Goal: Information Seeking & Learning: Learn about a topic

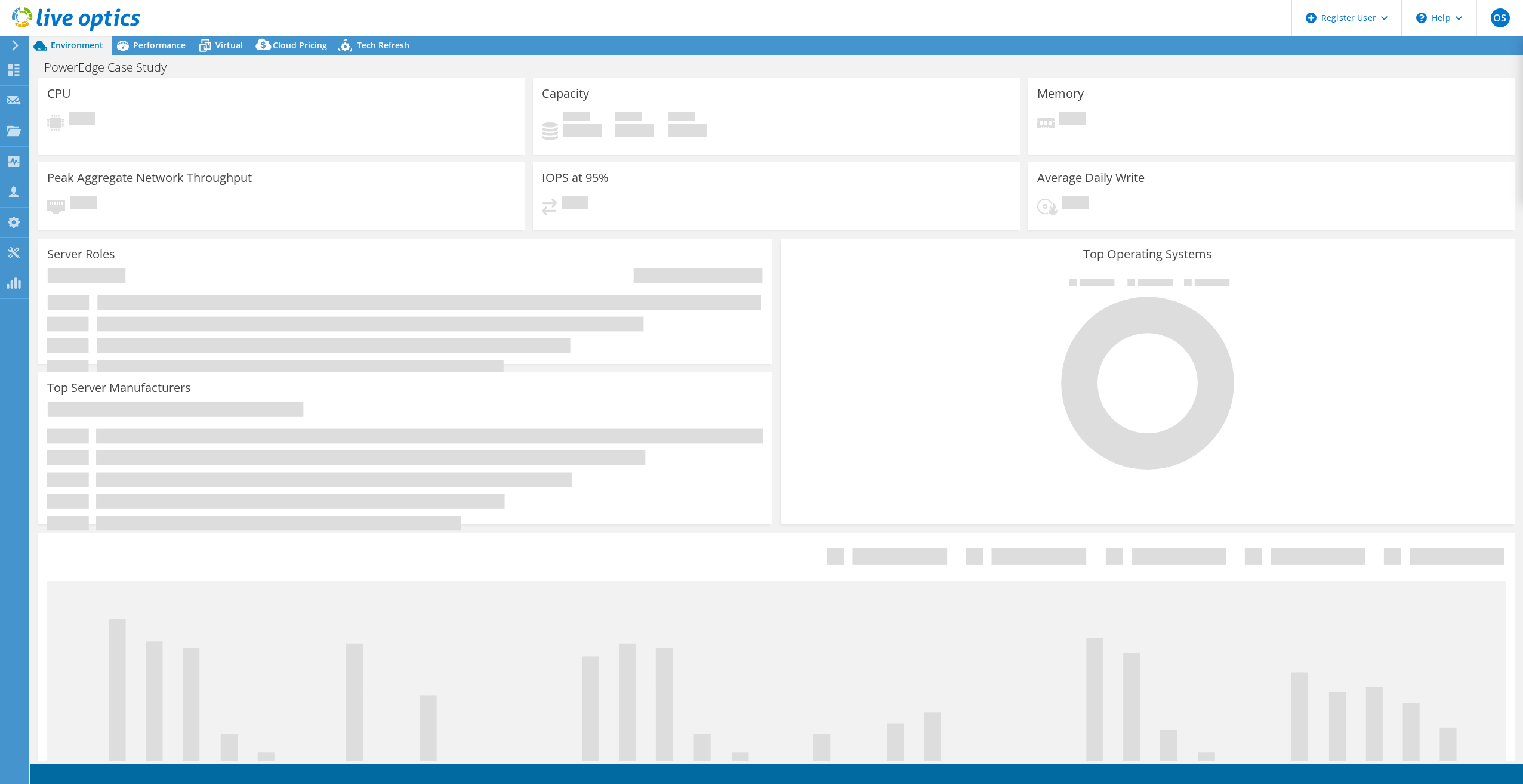
select select "USD"
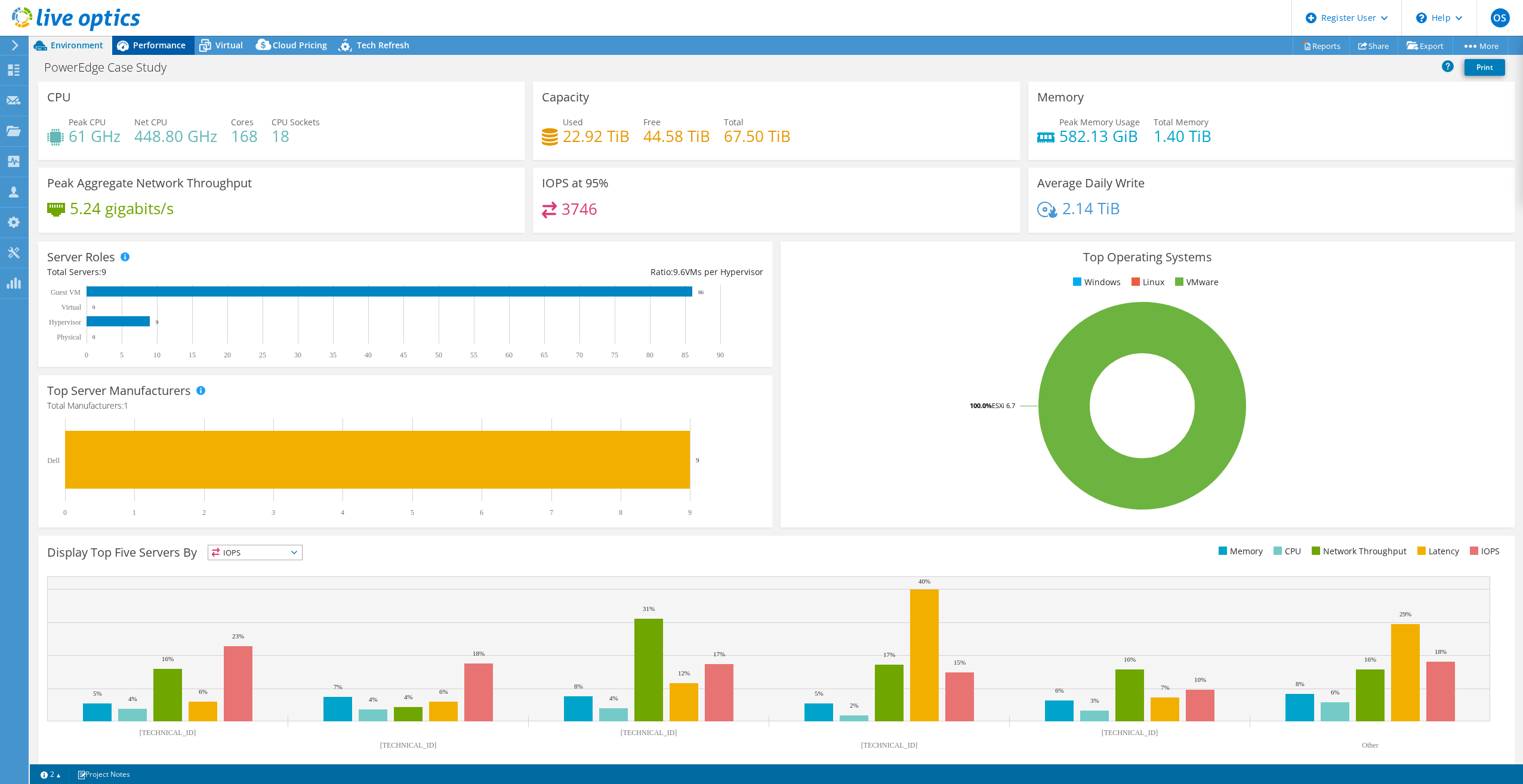
click at [142, 49] on span "Performance" at bounding box center [159, 44] width 52 height 11
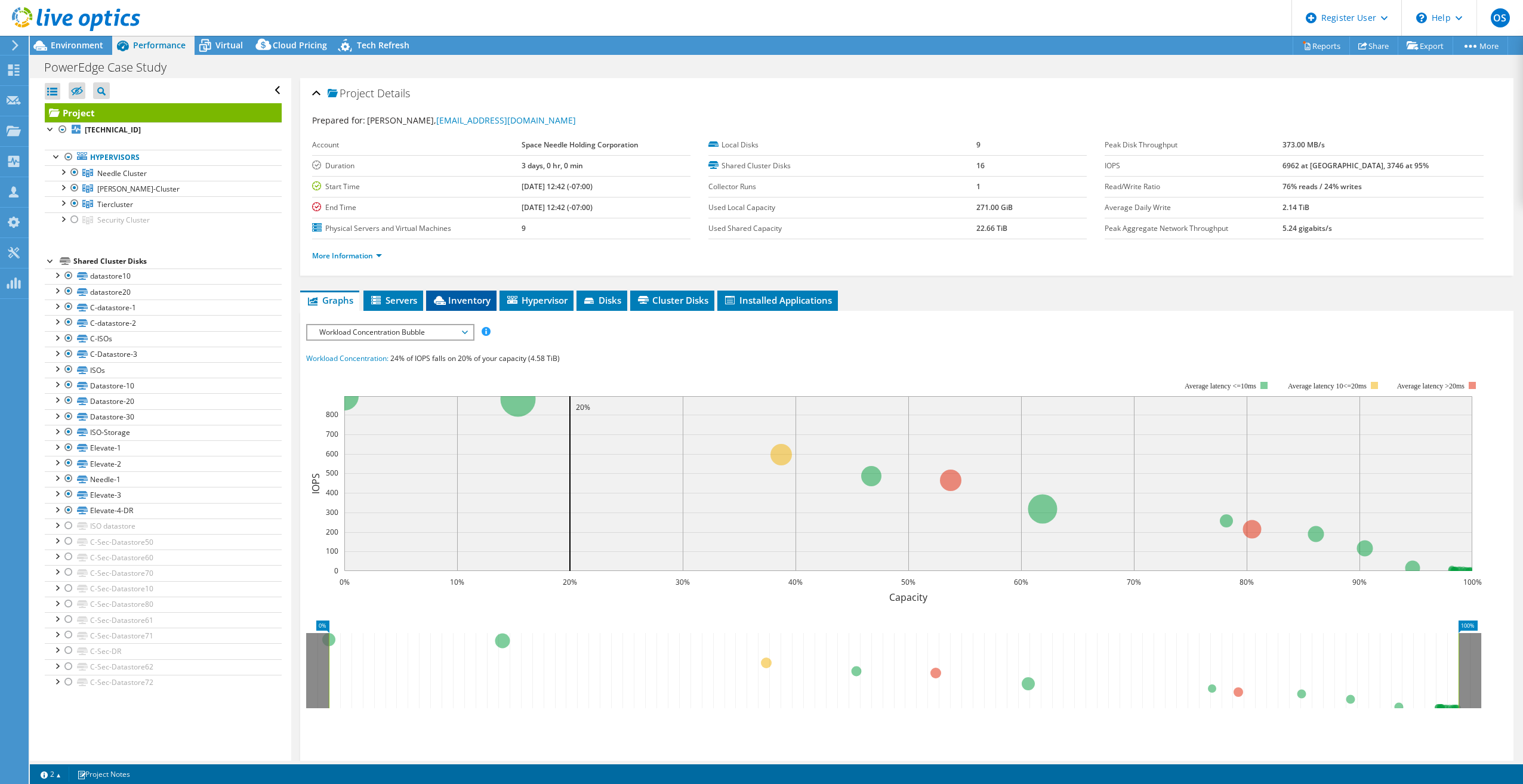
click at [464, 297] on span "Inventory" at bounding box center [461, 300] width 58 height 12
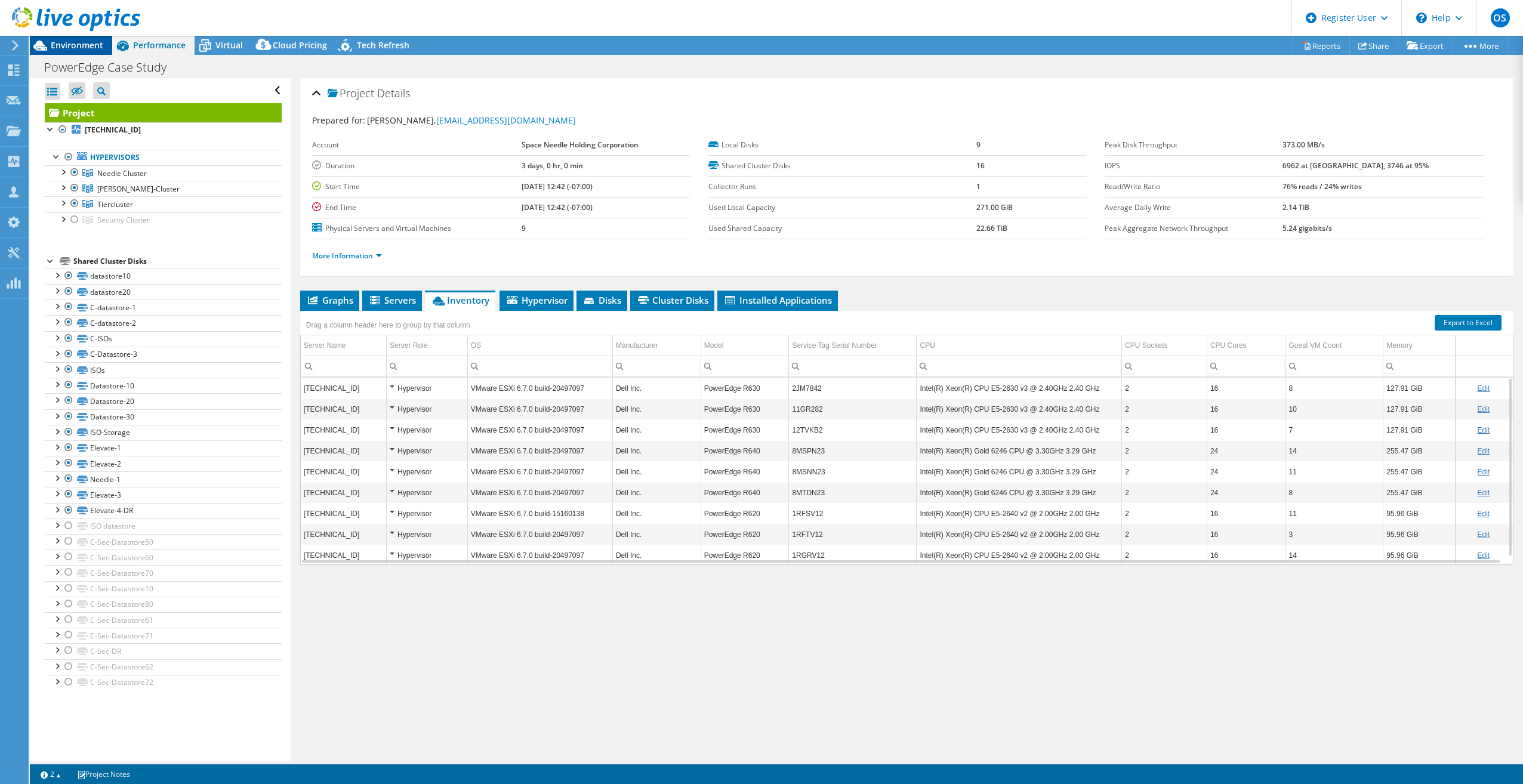
click at [86, 46] on span "Environment" at bounding box center [76, 44] width 52 height 11
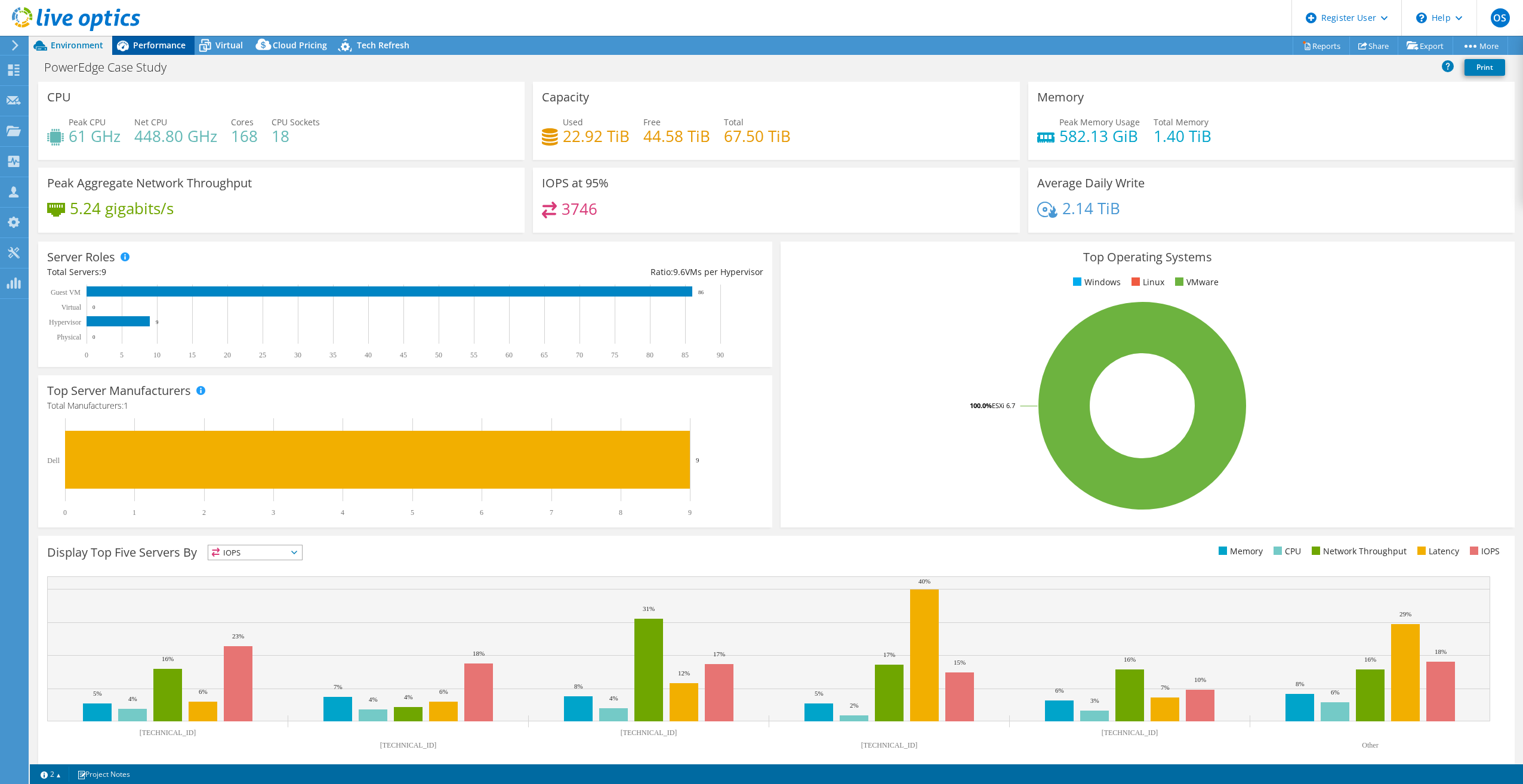
click at [167, 43] on span "Performance" at bounding box center [159, 44] width 52 height 11
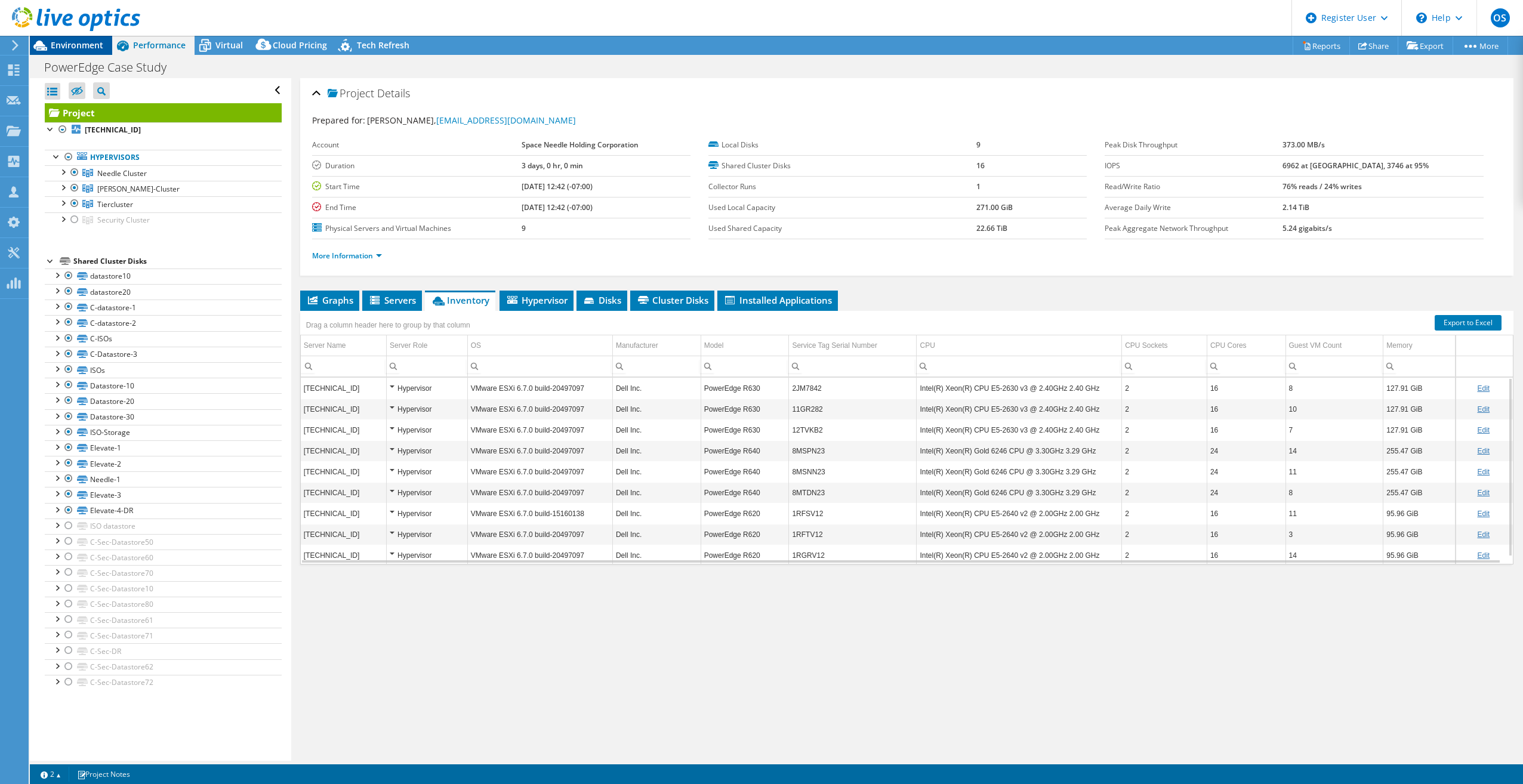
click at [49, 49] on icon at bounding box center [39, 45] width 21 height 21
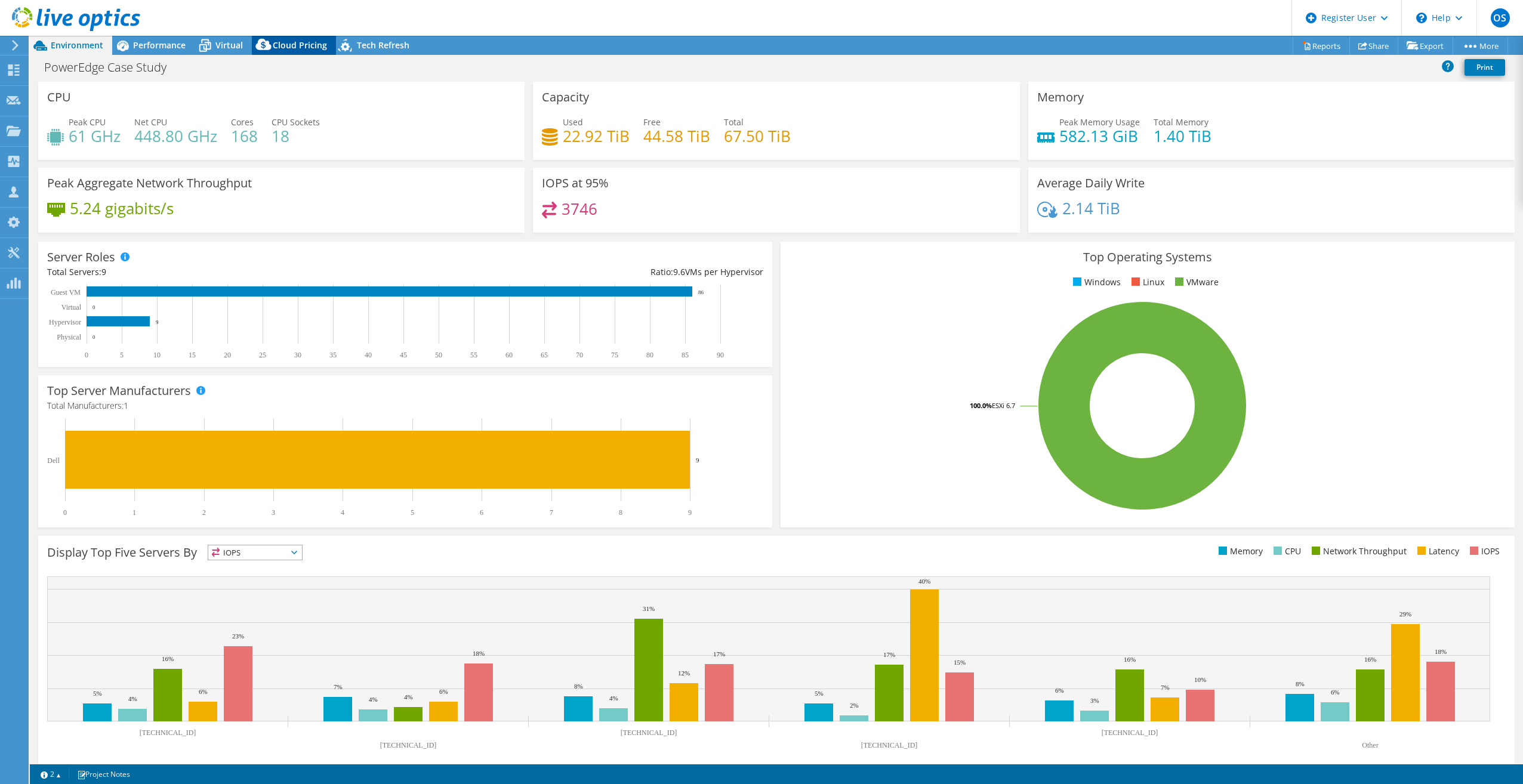
click at [297, 44] on span "Cloud Pricing" at bounding box center [299, 44] width 54 height 11
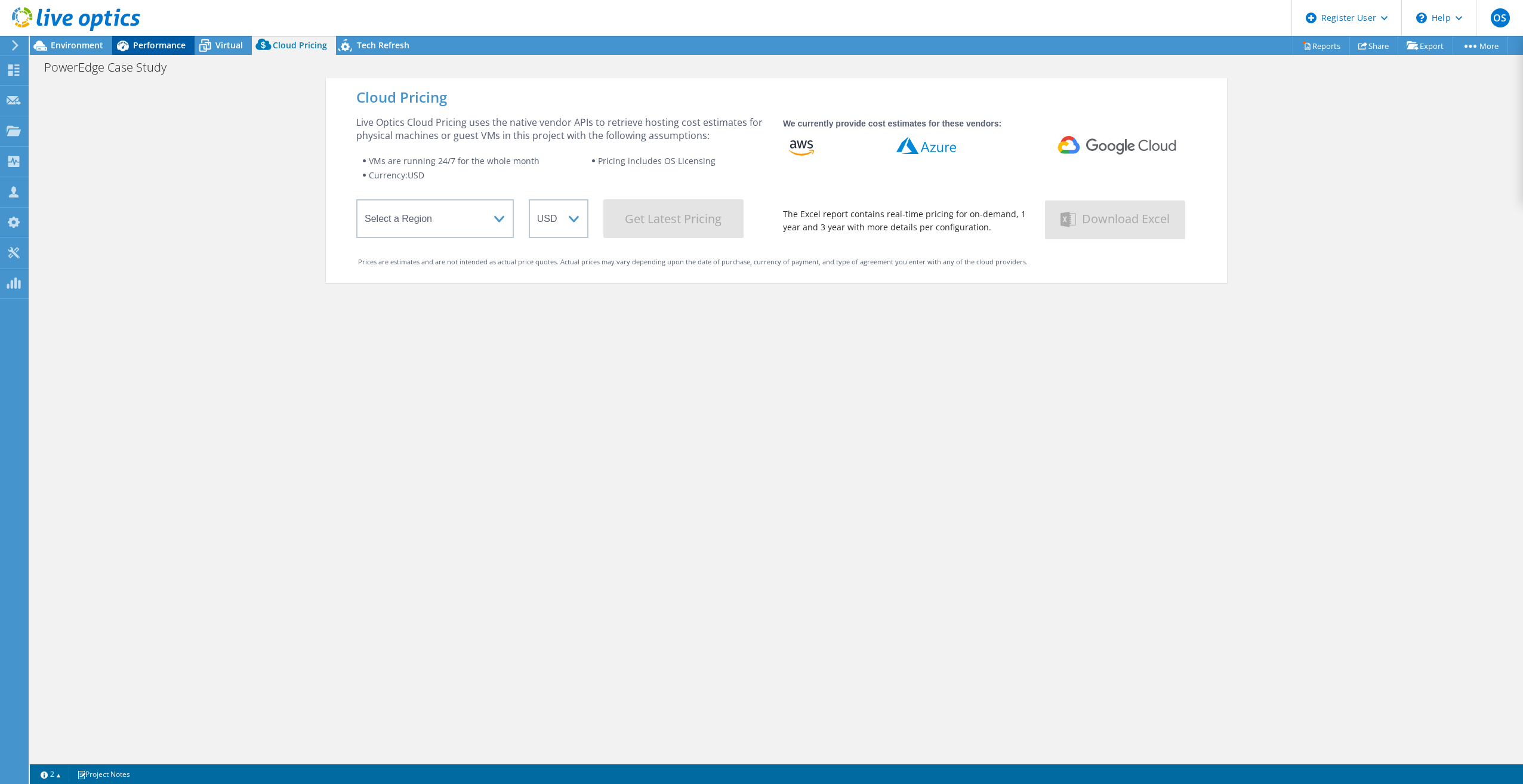
click at [151, 44] on span "Performance" at bounding box center [159, 44] width 52 height 11
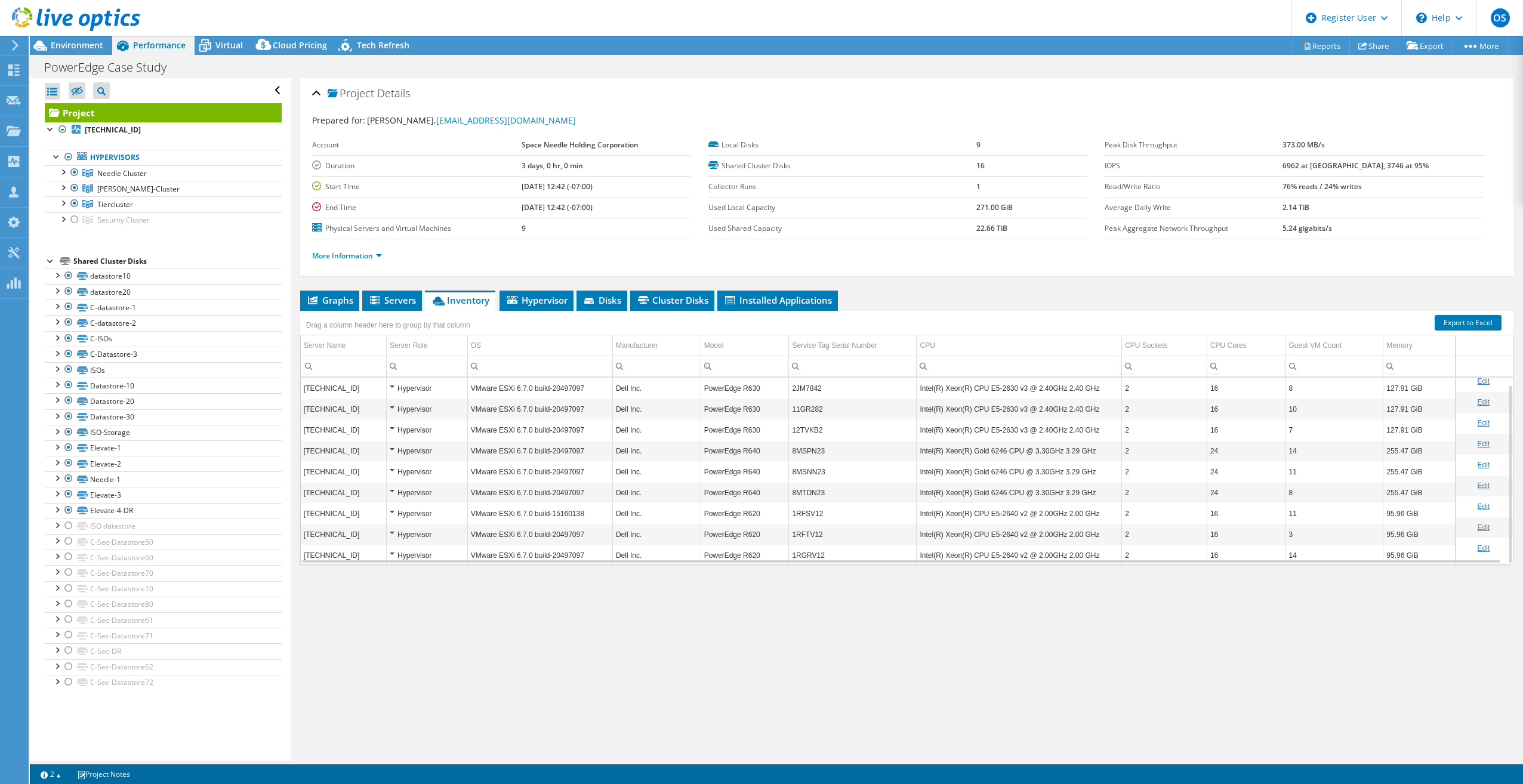
scroll to position [7, 0]
click at [59, 49] on span "Environment" at bounding box center [76, 44] width 52 height 11
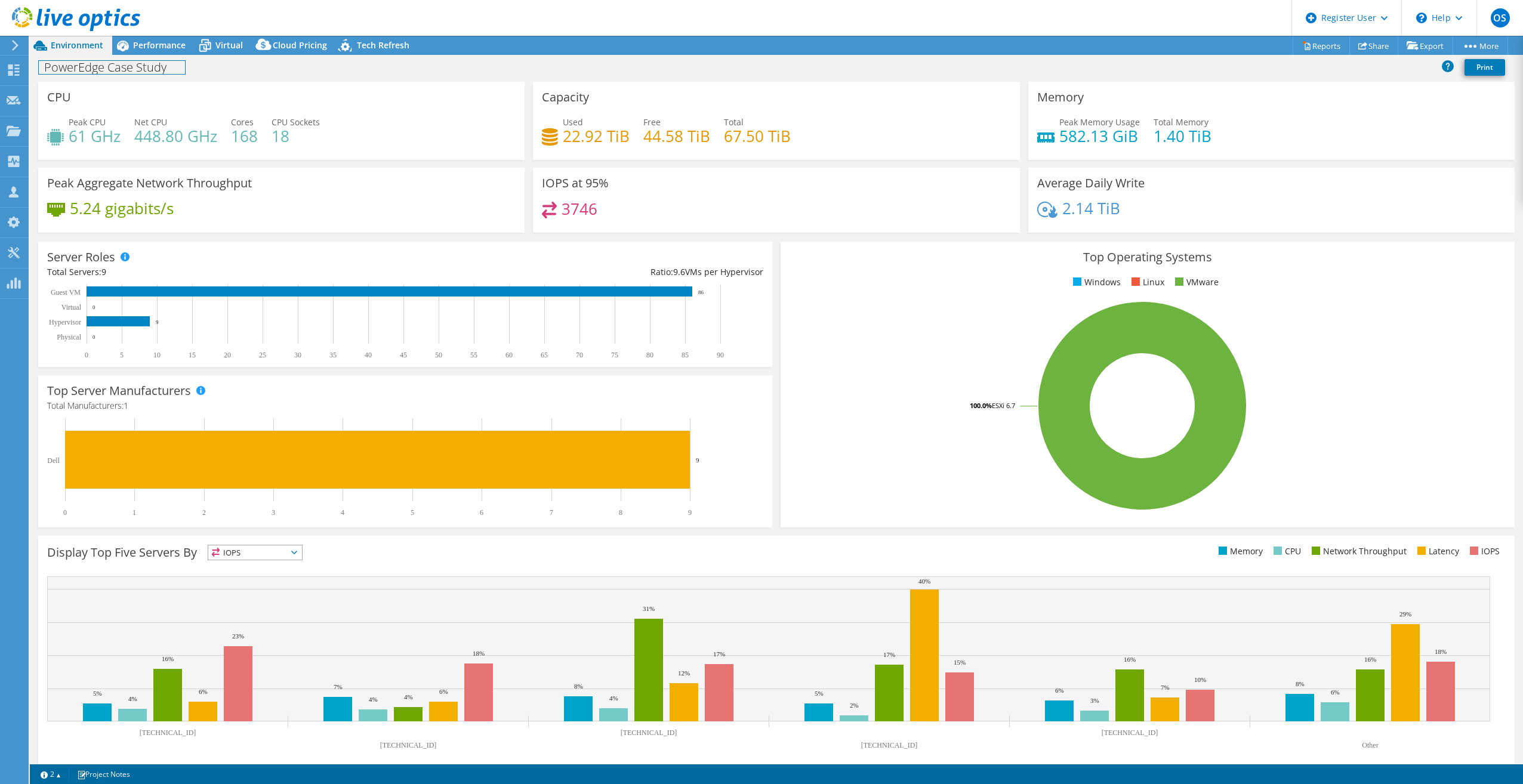
click at [160, 55] on div "PowerEdge Case Study Print" at bounding box center [776, 68] width 1493 height 27
click at [159, 55] on div "PowerEdge Case Study Print" at bounding box center [776, 68] width 1493 height 27
click at [289, 69] on div "PowerEdge Case Study Print" at bounding box center [776, 67] width 1493 height 22
click at [158, 40] on span "Performance" at bounding box center [159, 44] width 52 height 11
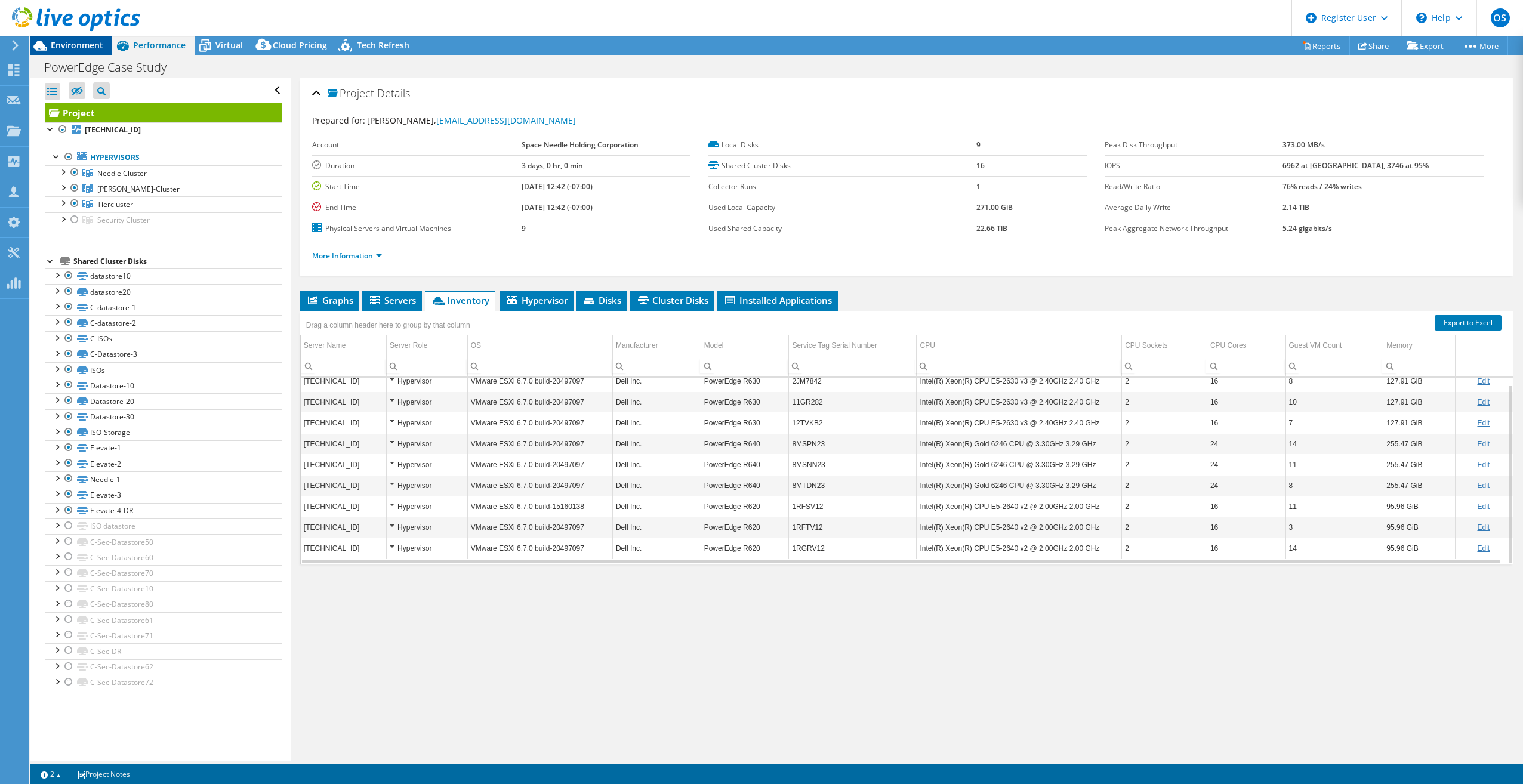
click at [72, 52] on div "Environment" at bounding box center [70, 44] width 82 height 19
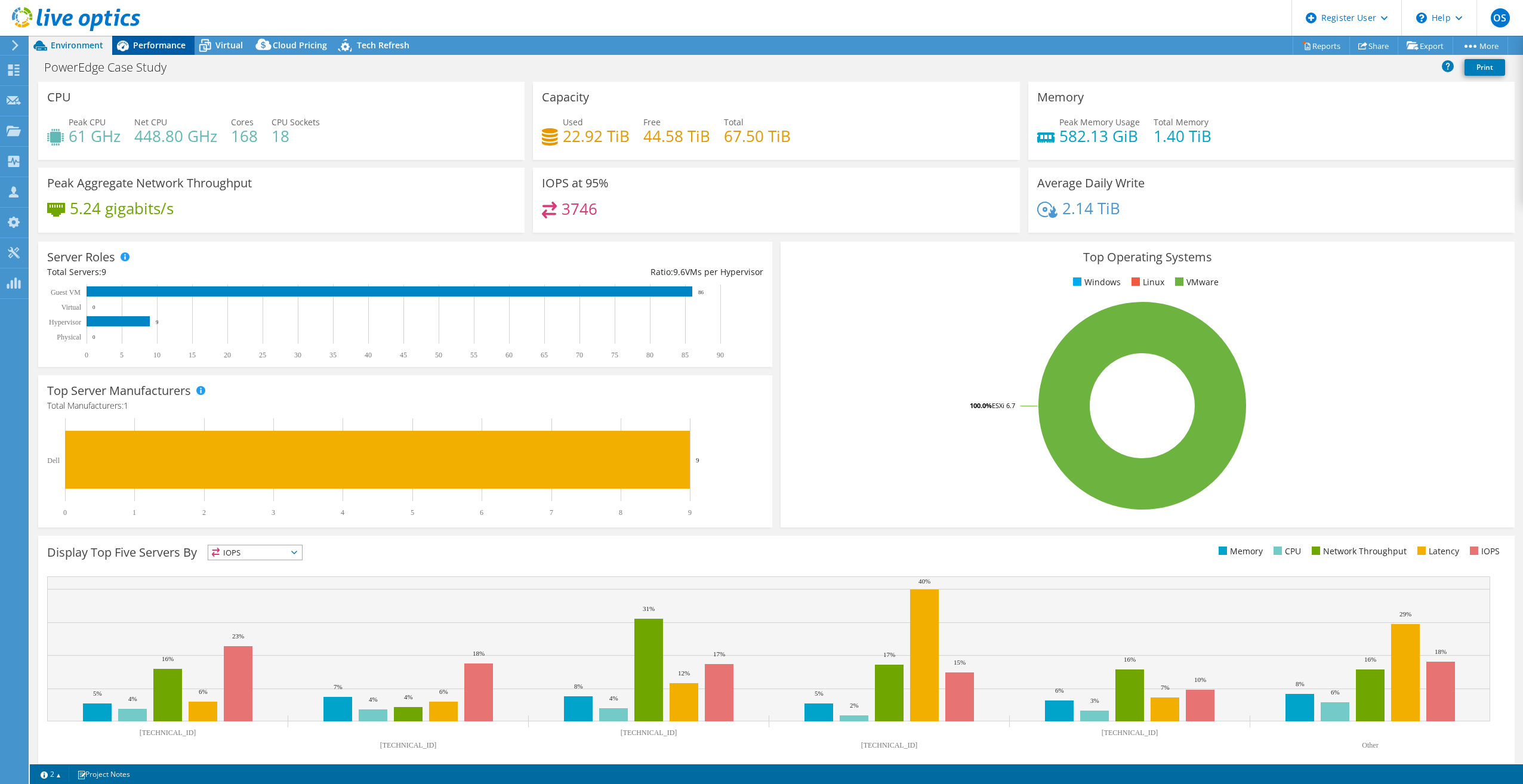
click at [154, 37] on div "Performance" at bounding box center [153, 44] width 82 height 19
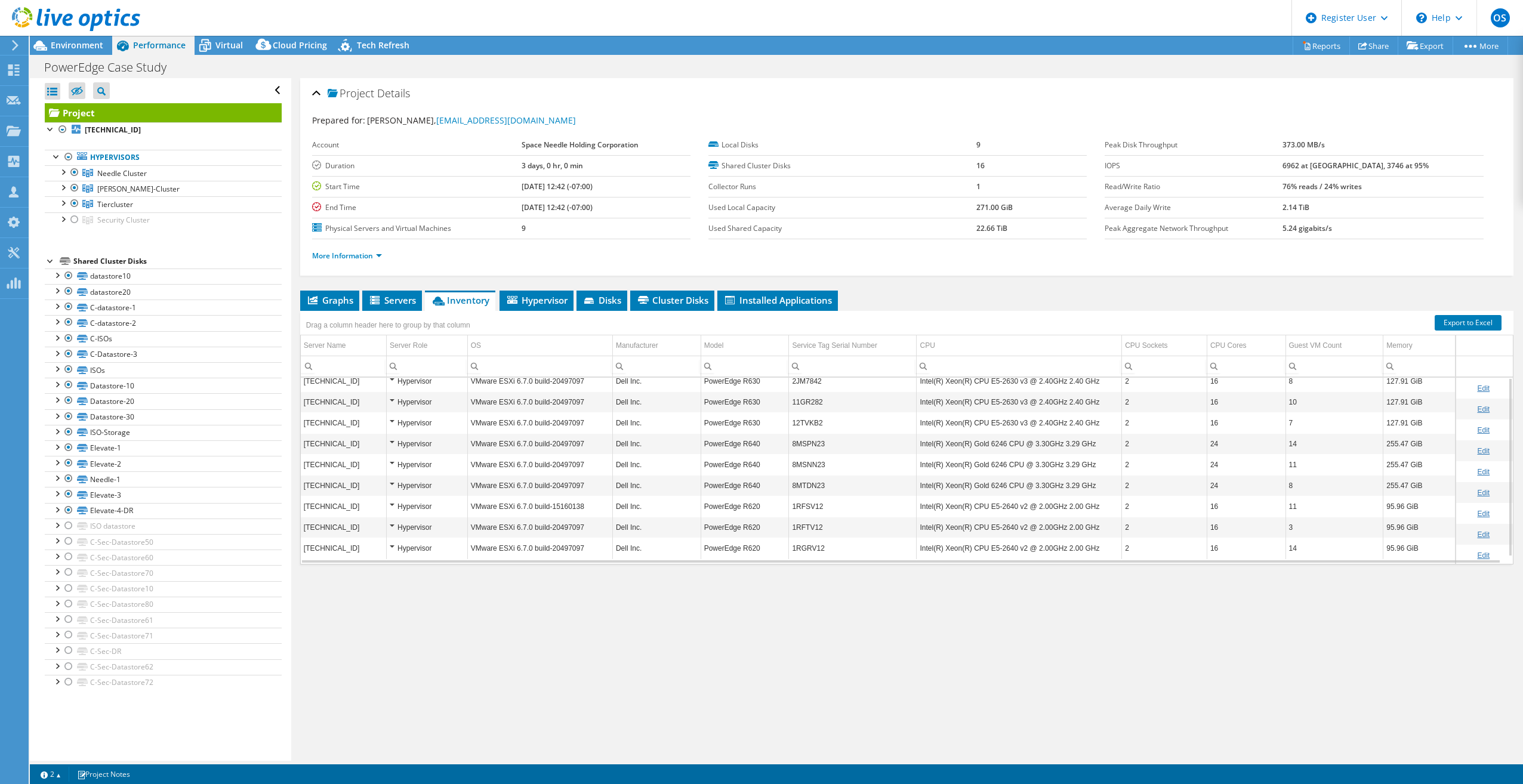
scroll to position [0, 0]
click at [81, 44] on span "Environment" at bounding box center [76, 44] width 52 height 11
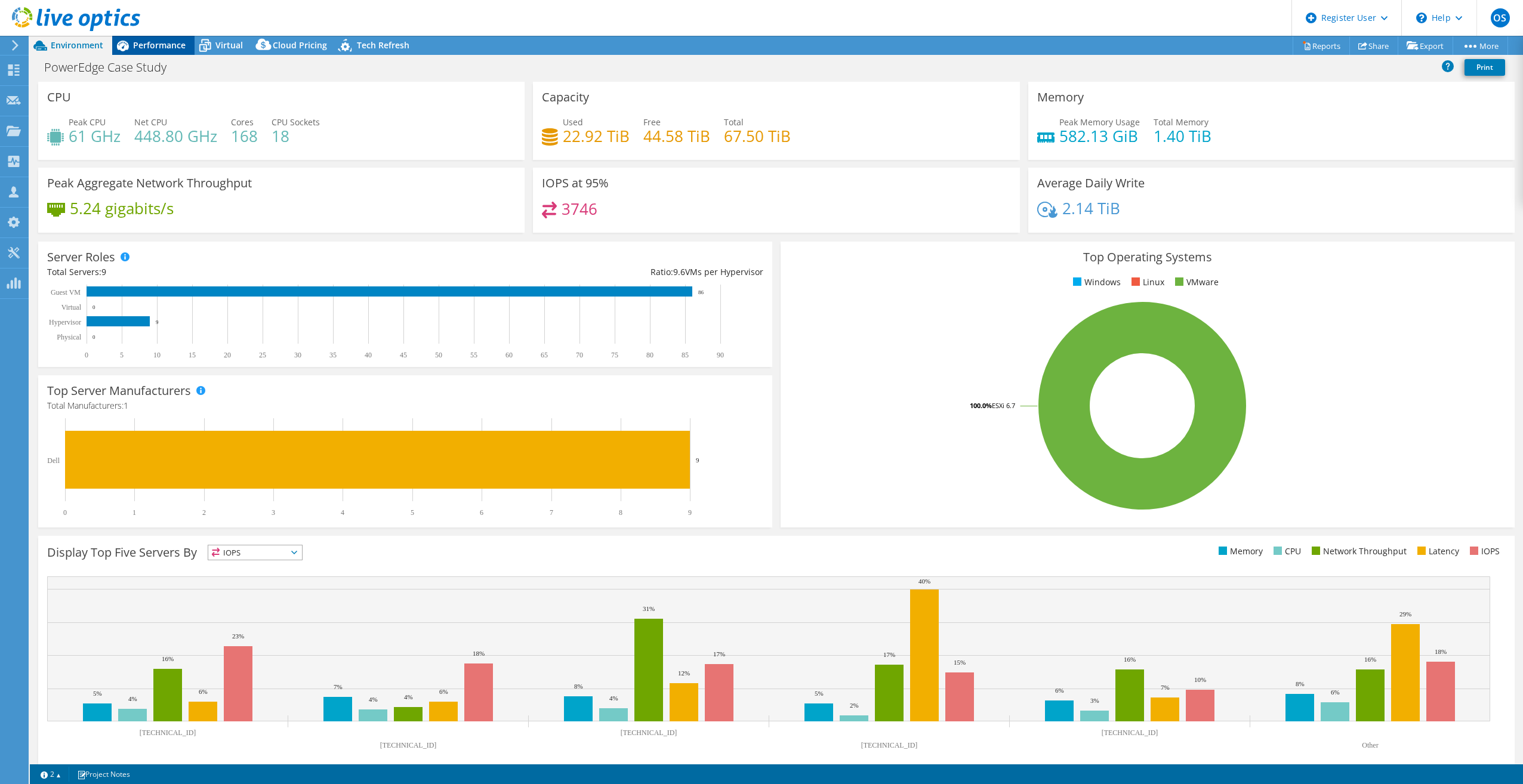
click at [137, 46] on span "Performance" at bounding box center [159, 44] width 52 height 11
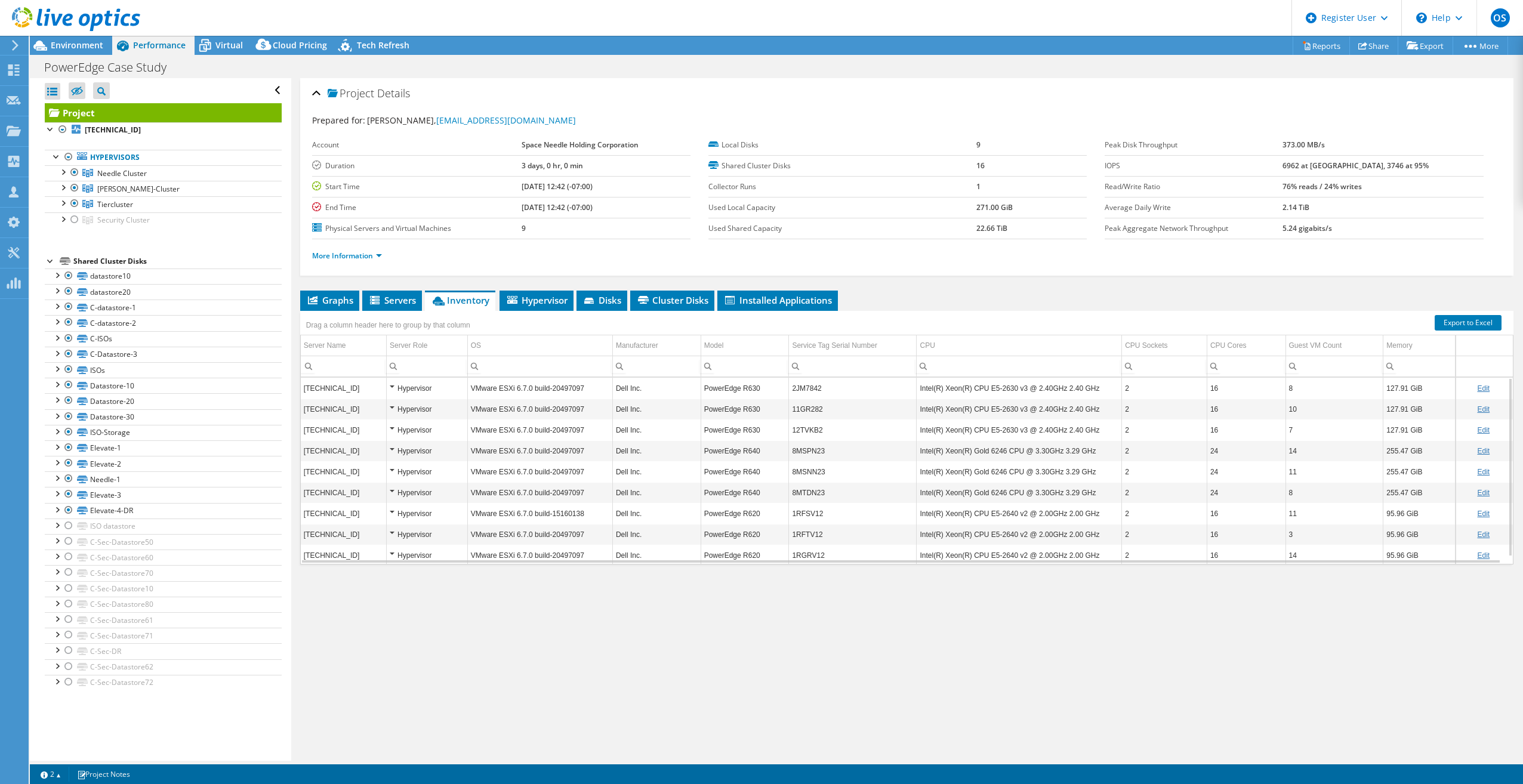
scroll to position [7, 0]
click at [46, 43] on icon at bounding box center [39, 45] width 21 height 21
